Goal: Task Accomplishment & Management: Use online tool/utility

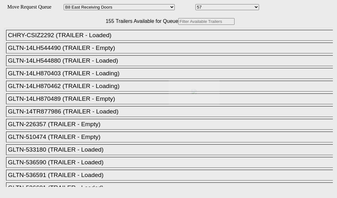
select select "536"
select select "8225"
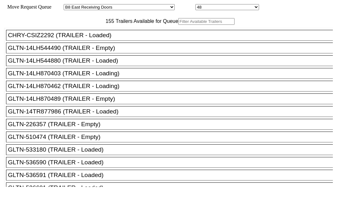
click at [178, 25] on input "text" at bounding box center [206, 21] width 56 height 7
paste input "LH217148"
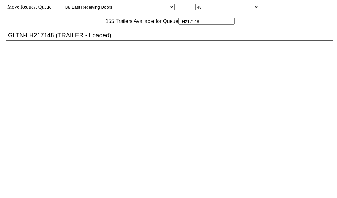
type input "LH217148"
click at [52, 39] on div "GLTN-LH217148 (TRAILER - Loaded)" at bounding box center [172, 35] width 328 height 7
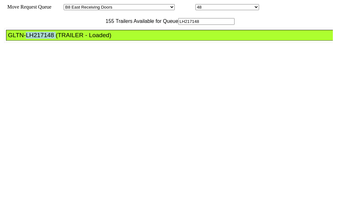
click at [52, 39] on div "GLTN-LH217148 (TRAILER - Loaded)" at bounding box center [172, 35] width 328 height 7
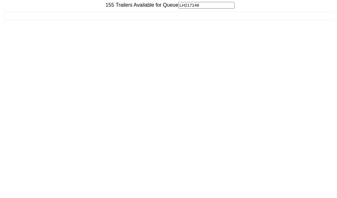
scroll to position [25, 0]
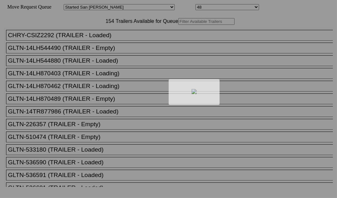
click at [102, 43] on div at bounding box center [168, 99] width 337 height 198
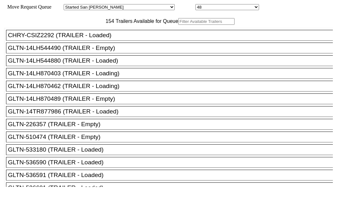
drag, startPoint x: 100, startPoint y: 46, endPoint x: 102, endPoint y: 43, distance: 4.3
click at [178, 25] on input "text" at bounding box center [206, 21] width 56 height 7
paste input "535833"
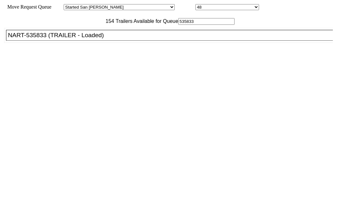
type input "535833"
click at [54, 39] on div "NART-535833 (TRAILER - Loaded)" at bounding box center [172, 35] width 328 height 7
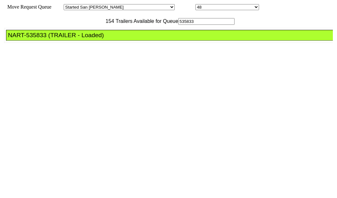
click at [54, 39] on div "NART-535833 (TRAILER - Loaded)" at bounding box center [172, 35] width 328 height 7
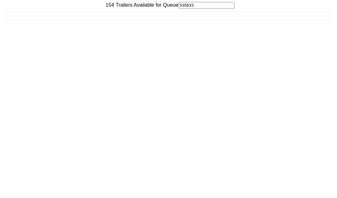
scroll to position [25, 0]
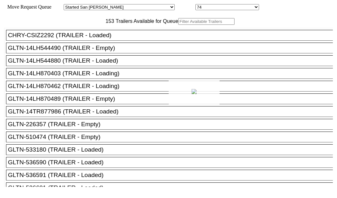
click at [113, 43] on div at bounding box center [168, 99] width 337 height 198
click at [178, 25] on input "text" at bounding box center [206, 21] width 56 height 7
paste input "XPOU421385"
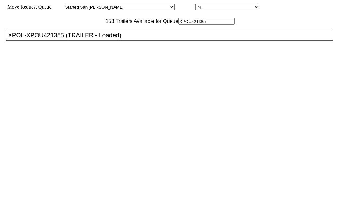
type input "XPOU421385"
click at [48, 39] on div "XPOL-XPOU421385 (TRAILER - Loaded)" at bounding box center [172, 35] width 328 height 7
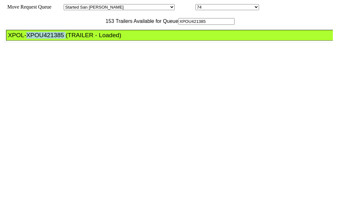
drag, startPoint x: 48, startPoint y: 58, endPoint x: 265, endPoint y: 97, distance: 220.8
click at [49, 39] on div "XPOL-XPOU421385 (TRAILER - Loaded)" at bounding box center [172, 35] width 328 height 7
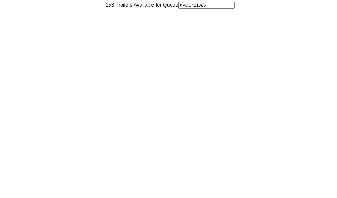
scroll to position [25, 0]
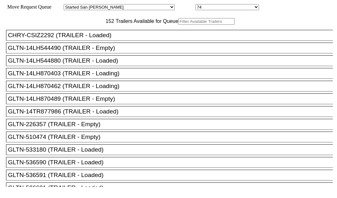
click at [178, 25] on input "text" at bounding box center [206, 21] width 56 height 7
paste input "XPOU414730"
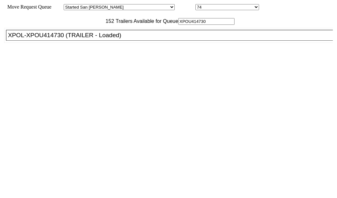
type input "XPOU414730"
click at [50, 39] on div "XPOL-XPOU414730 (TRAILER - Loaded)" at bounding box center [172, 35] width 328 height 7
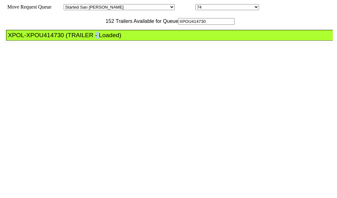
click at [50, 39] on div "XPOL-XPOU414730 (TRAILER - Loaded)" at bounding box center [172, 35] width 328 height 7
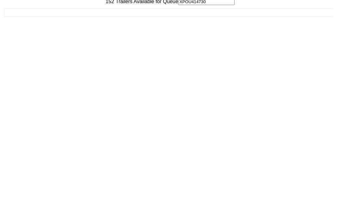
scroll to position [25, 0]
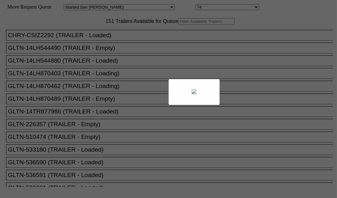
click at [99, 42] on body "Move Request Queue Area Started [GEOGRAPHIC_DATA][PERSON_NAME][PERSON_NAME] [GE…" at bounding box center [168, 107] width 331 height 209
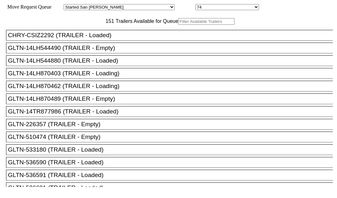
click at [178, 25] on input "text" at bounding box center [206, 21] width 56 height 7
paste input "TA153017"
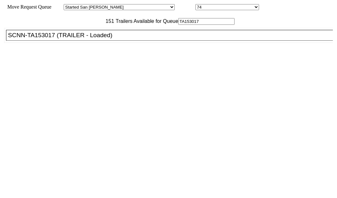
type input "TA153017"
click at [38, 39] on div "SCNN-TA153017 (TRAILER - Loaded)" at bounding box center [172, 35] width 328 height 7
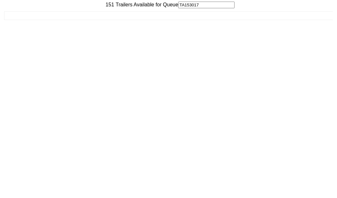
scroll to position [25, 0]
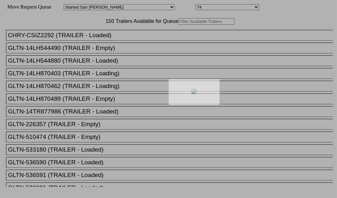
click at [100, 42] on div at bounding box center [168, 99] width 337 height 198
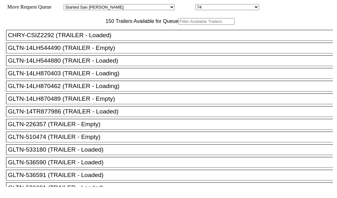
click at [178, 25] on input "text" at bounding box center [206, 21] width 56 height 7
paste input "STTU432388"
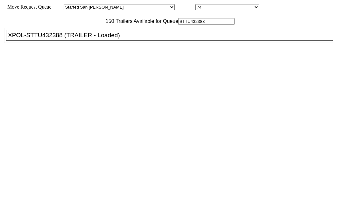
type input "STTU432388"
click at [51, 39] on div "XPOL-STTU432388 (TRAILER - Loaded)" at bounding box center [172, 35] width 328 height 7
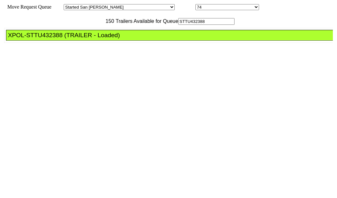
click at [51, 39] on div "XPOL-STTU432388 (TRAILER - Loaded)" at bounding box center [172, 35] width 328 height 7
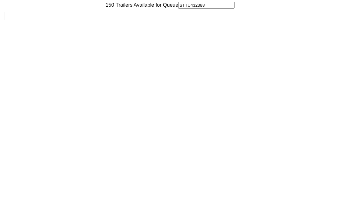
scroll to position [25, 0]
